Goal: Task Accomplishment & Management: Manage account settings

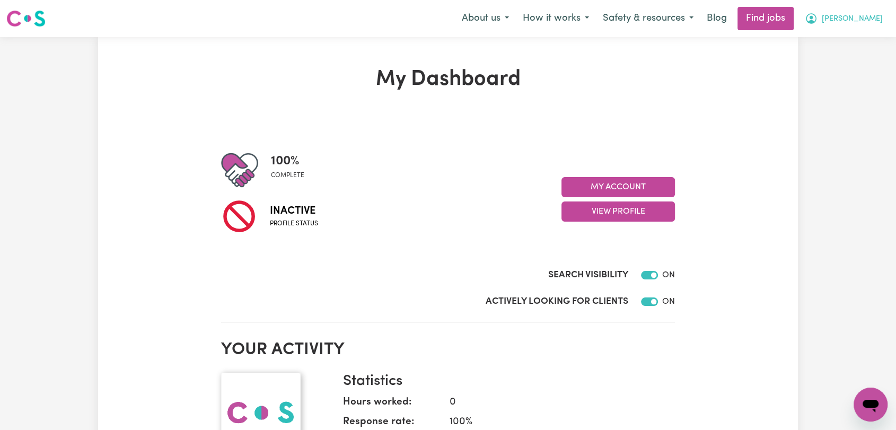
click at [873, 25] on button "[PERSON_NAME]" at bounding box center [844, 18] width 92 height 22
click at [818, 78] on link "Logout" at bounding box center [847, 81] width 84 height 20
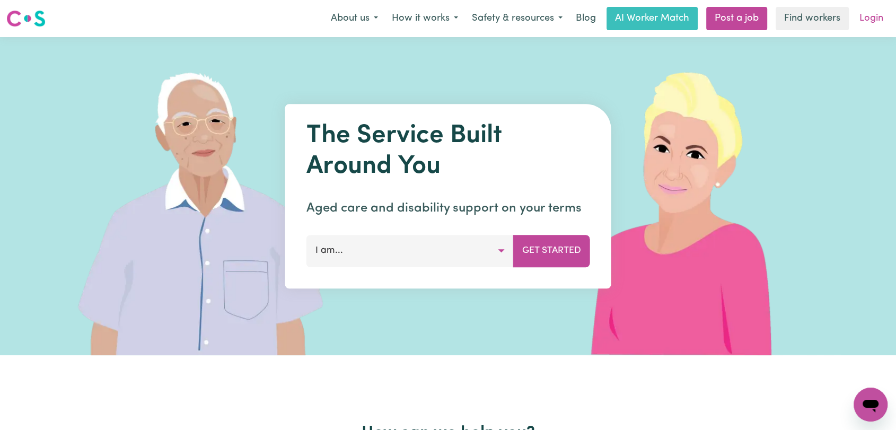
drag, startPoint x: 818, startPoint y: 78, endPoint x: 879, endPoint y: 16, distance: 87.3
click at [879, 16] on link "Login" at bounding box center [871, 18] width 37 height 23
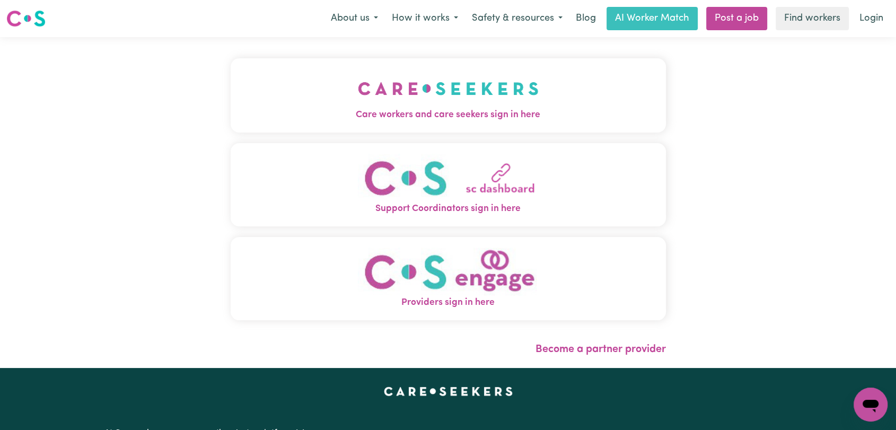
click at [391, 112] on span "Care workers and care seekers sign in here" at bounding box center [448, 115] width 435 height 14
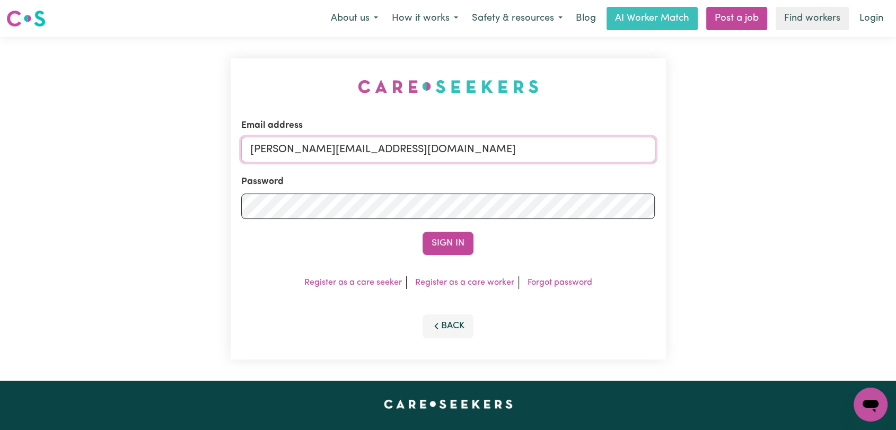
click at [432, 152] on input "[PERSON_NAME][EMAIL_ADDRESS][DOMAIN_NAME]" at bounding box center [448, 149] width 414 height 25
drag, startPoint x: 305, startPoint y: 149, endPoint x: 509, endPoint y: 153, distance: 203.5
click at [509, 153] on input "Superuser~[EMAIL_ADDRESS][DOMAIN_NAME]" at bounding box center [448, 149] width 414 height 25
type input "Superuser~[EMAIL_ADDRESS][DOMAIN_NAME]"
click at [449, 246] on button "Sign In" at bounding box center [447, 243] width 51 height 23
